Goal: Complete application form

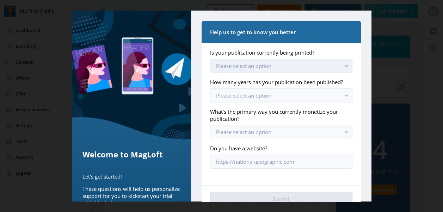
click at [264, 66] on span "Please select an option" at bounding box center [243, 65] width 55 height 7
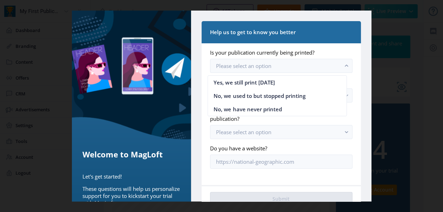
click at [266, 130] on app-form-field "What's the primary way you currently monetize your publication? Please select a…" at bounding box center [281, 123] width 142 height 31
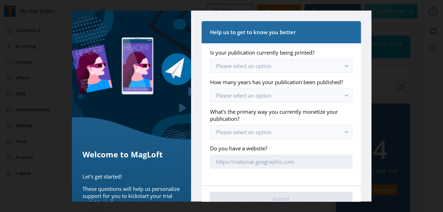
scroll to position [27, 0]
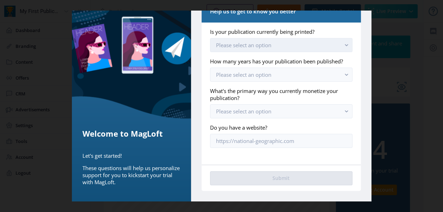
click at [254, 42] on span "Please select an option" at bounding box center [243, 45] width 55 height 7
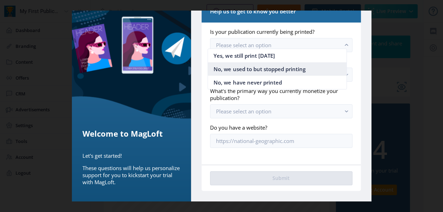
click at [248, 68] on span "No, we used to but stopped printing" at bounding box center [259, 69] width 92 height 8
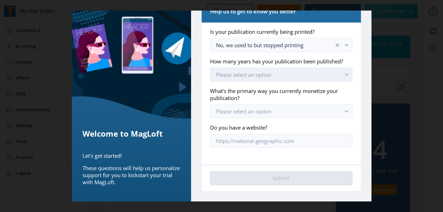
click at [247, 74] on span "Please select an option" at bounding box center [243, 74] width 55 height 7
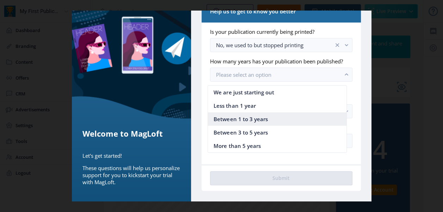
click at [248, 118] on span "Between 1 to 3 years" at bounding box center [240, 119] width 54 height 8
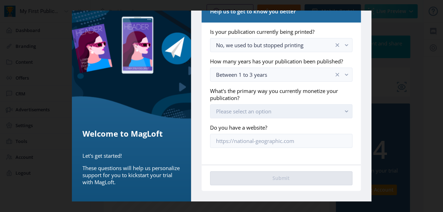
click at [254, 109] on span "Please select an option" at bounding box center [243, 111] width 55 height 7
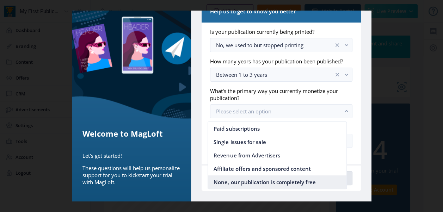
click at [236, 178] on span "None, our publication is completely free" at bounding box center [264, 182] width 102 height 8
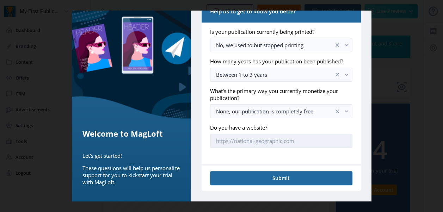
click at [248, 145] on input "Do you have a website?" at bounding box center [281, 141] width 142 height 14
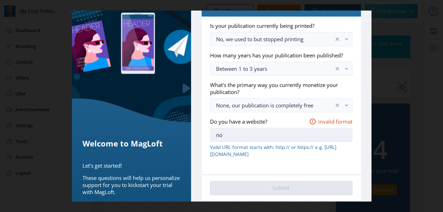
scroll to position [42, 0]
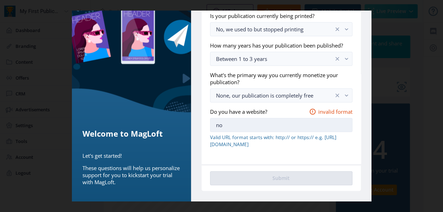
type input "n"
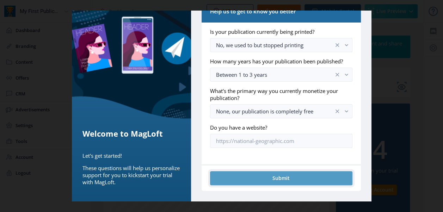
click at [242, 176] on button "Submit" at bounding box center [281, 178] width 142 height 14
click at [280, 180] on button "Submit" at bounding box center [281, 178] width 142 height 14
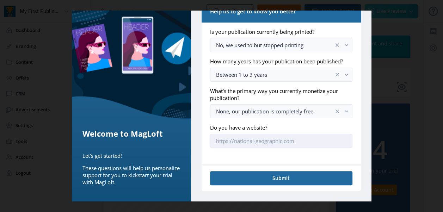
click at [269, 144] on input "Do you have a website?" at bounding box center [281, 141] width 142 height 14
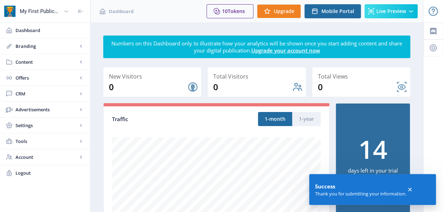
click at [412, 189] on icon at bounding box center [409, 189] width 7 height 7
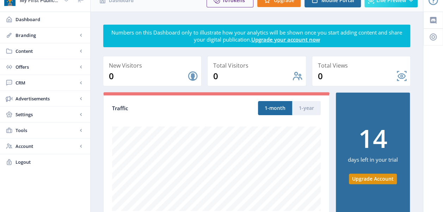
scroll to position [0, 0]
